Goal: Download file/media: Obtain a digital file from the website

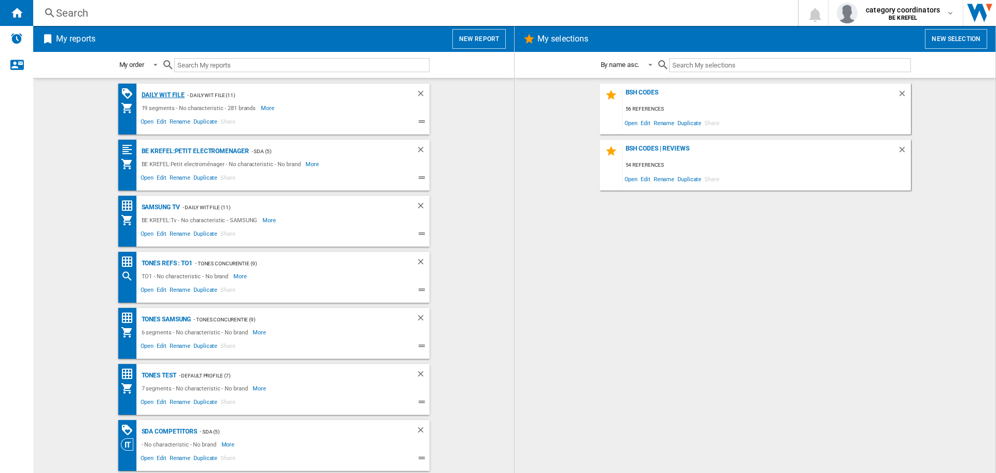
click at [160, 95] on div "Daily WIT file" at bounding box center [162, 95] width 46 height 13
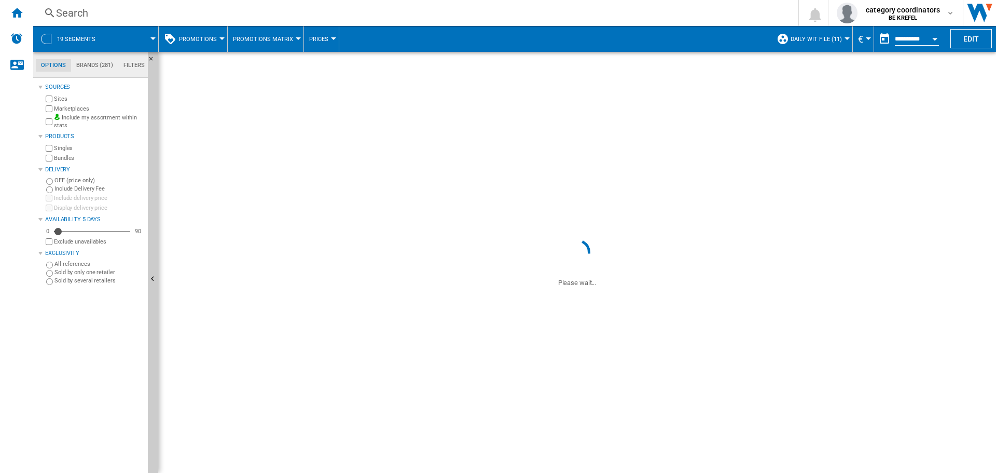
click at [213, 37] on span "Promotions" at bounding box center [198, 39] width 38 height 7
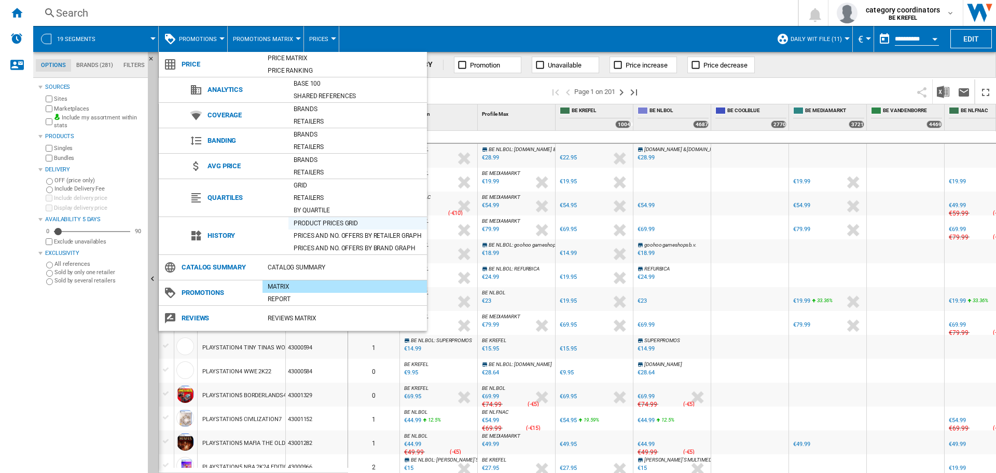
click at [346, 223] on div "Product prices grid" at bounding box center [357, 223] width 139 height 10
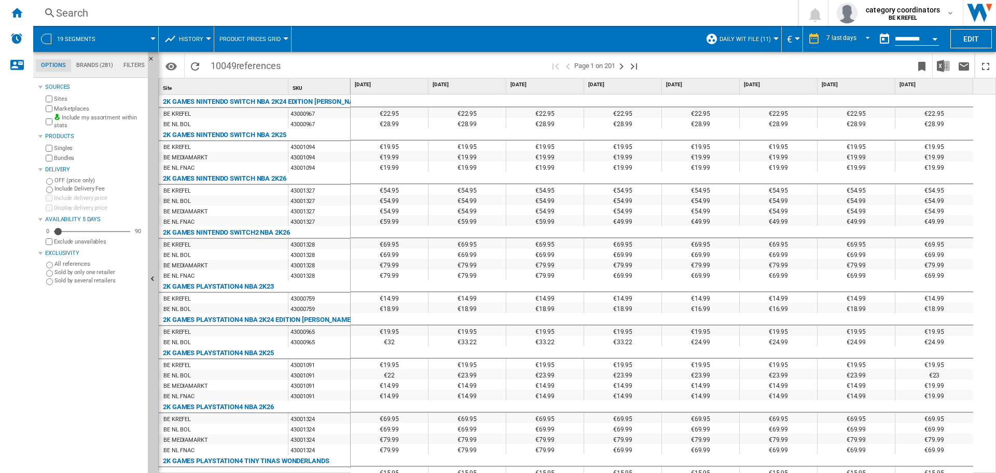
click at [189, 37] on span "History" at bounding box center [191, 39] width 24 height 7
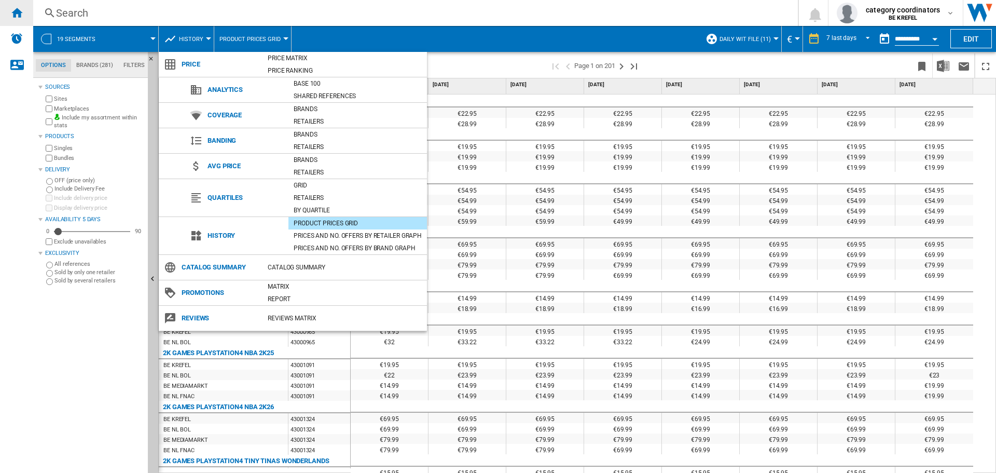
click at [18, 17] on md-backdrop at bounding box center [498, 236] width 996 height 473
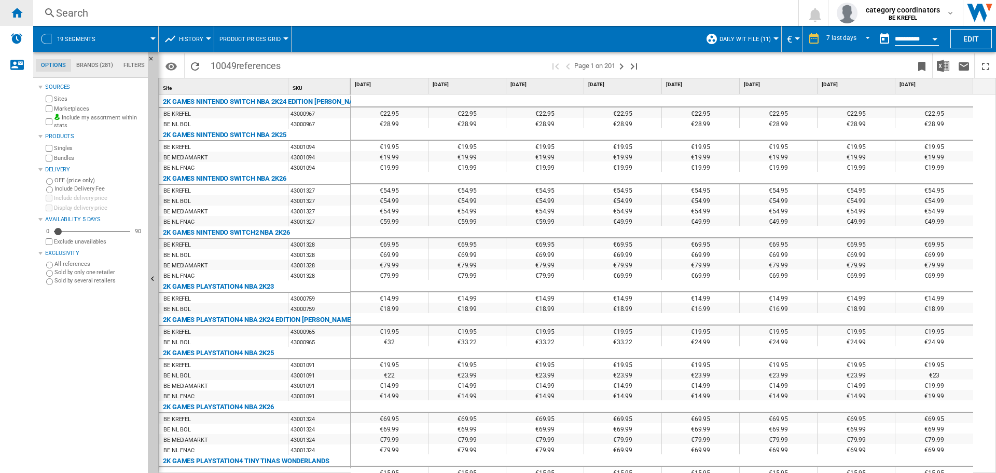
click at [14, 15] on ng-md-icon "Home" at bounding box center [16, 12] width 12 height 12
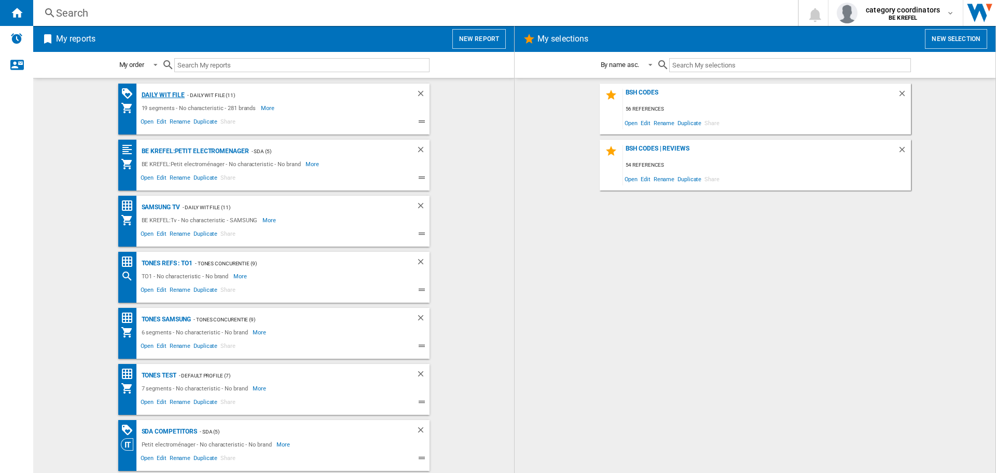
click at [160, 95] on div "Daily WIT file" at bounding box center [162, 95] width 46 height 13
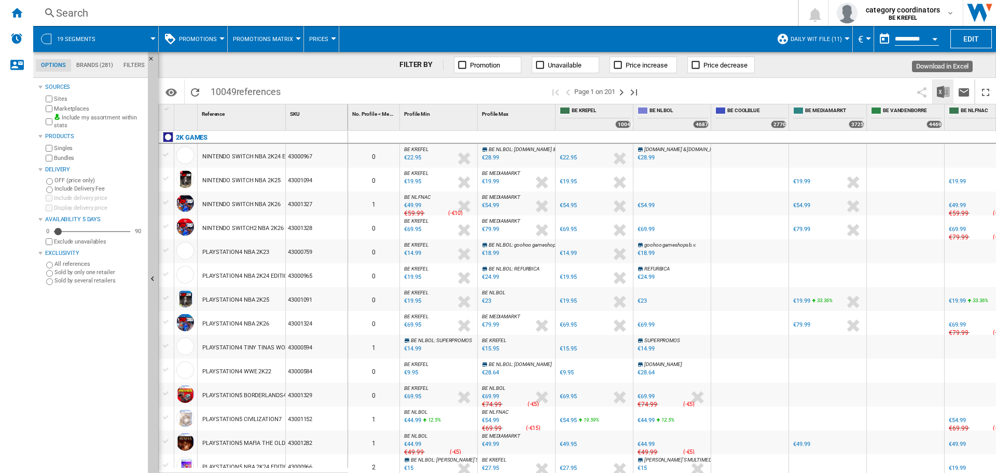
click at [943, 91] on img "Download in Excel" at bounding box center [943, 92] width 12 height 12
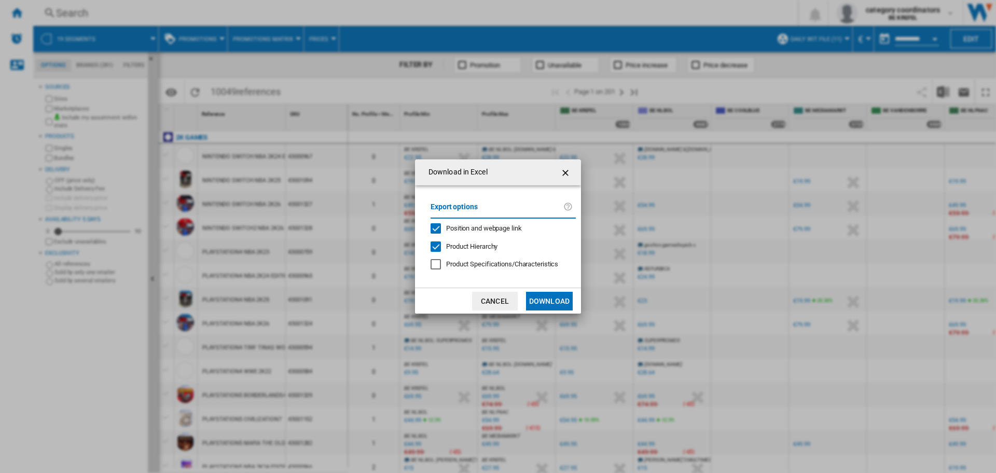
click at [548, 295] on button "Download" at bounding box center [549, 301] width 47 height 19
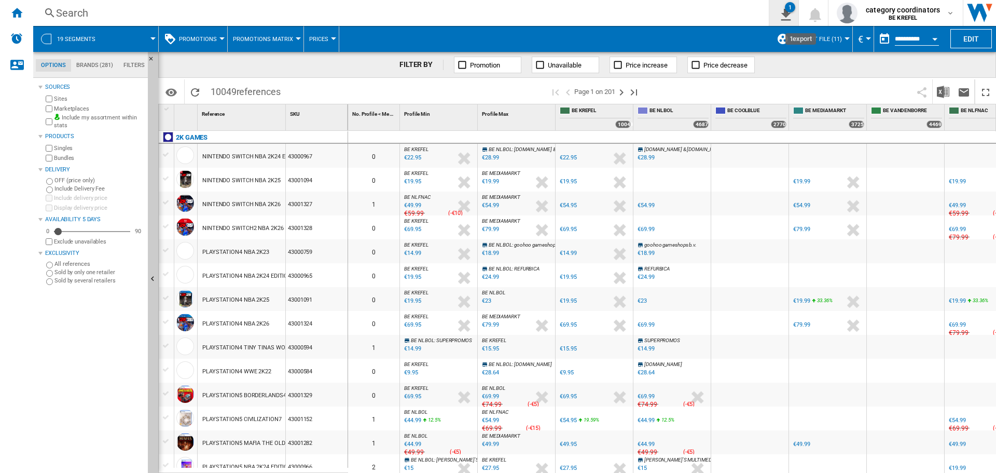
click at [784, 9] on ng-md-icon "1\a export" at bounding box center [784, 13] width 12 height 13
